Goal: Complete application form

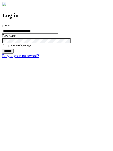
type input "**********"
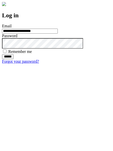
click at [14, 59] on input "******" at bounding box center [8, 56] width 12 height 5
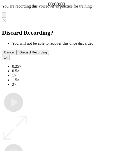
type input "**********"
